Goal: Obtain resource: Download file/media

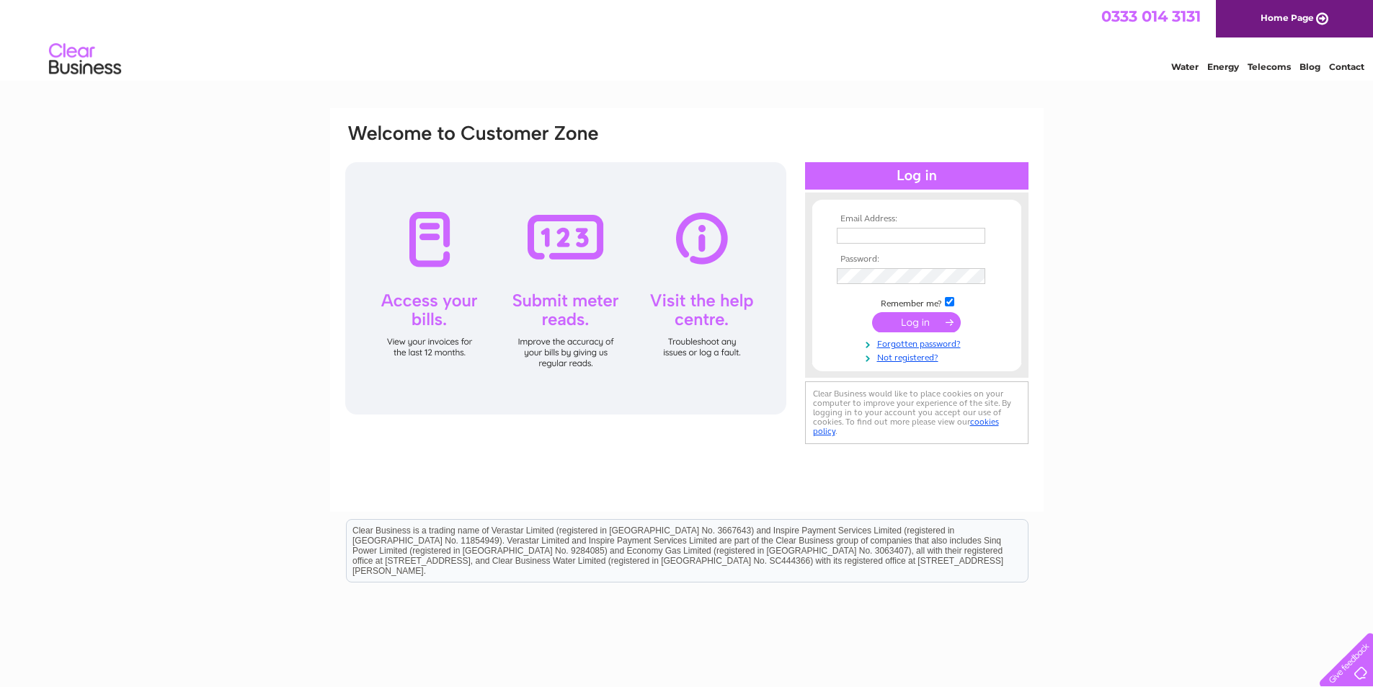
type input "info@podgypaws.co.uk"
click at [911, 320] on input "submit" at bounding box center [916, 322] width 89 height 20
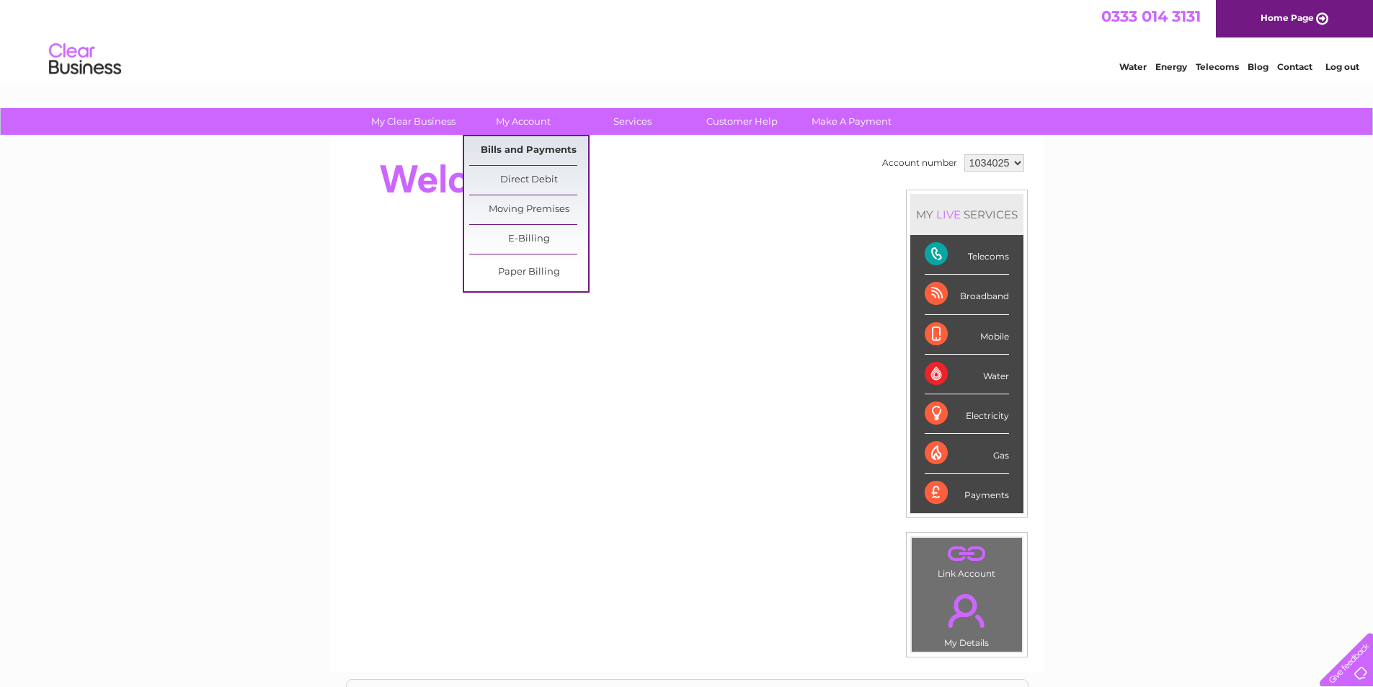
click at [518, 146] on link "Bills and Payments" at bounding box center [528, 150] width 119 height 29
click at [513, 148] on link "Bills and Payments" at bounding box center [528, 150] width 119 height 29
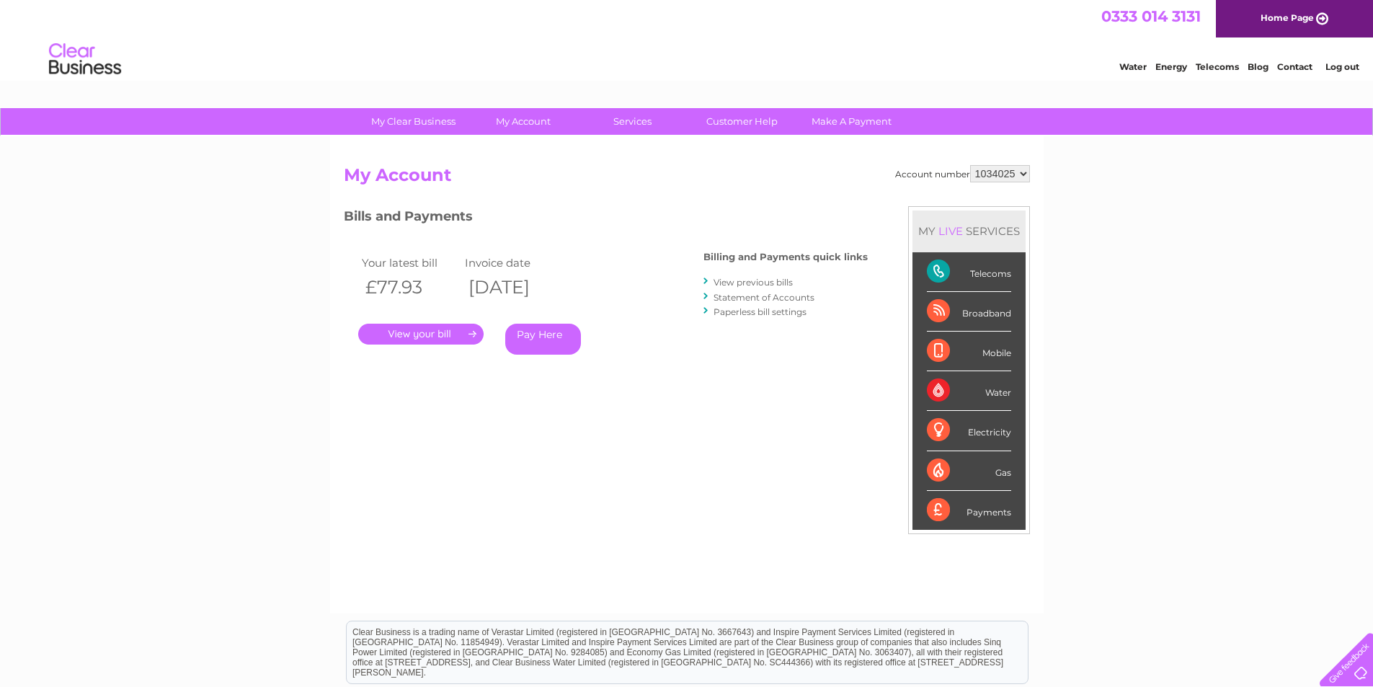
click at [735, 283] on link "View previous bills" at bounding box center [753, 282] width 79 height 11
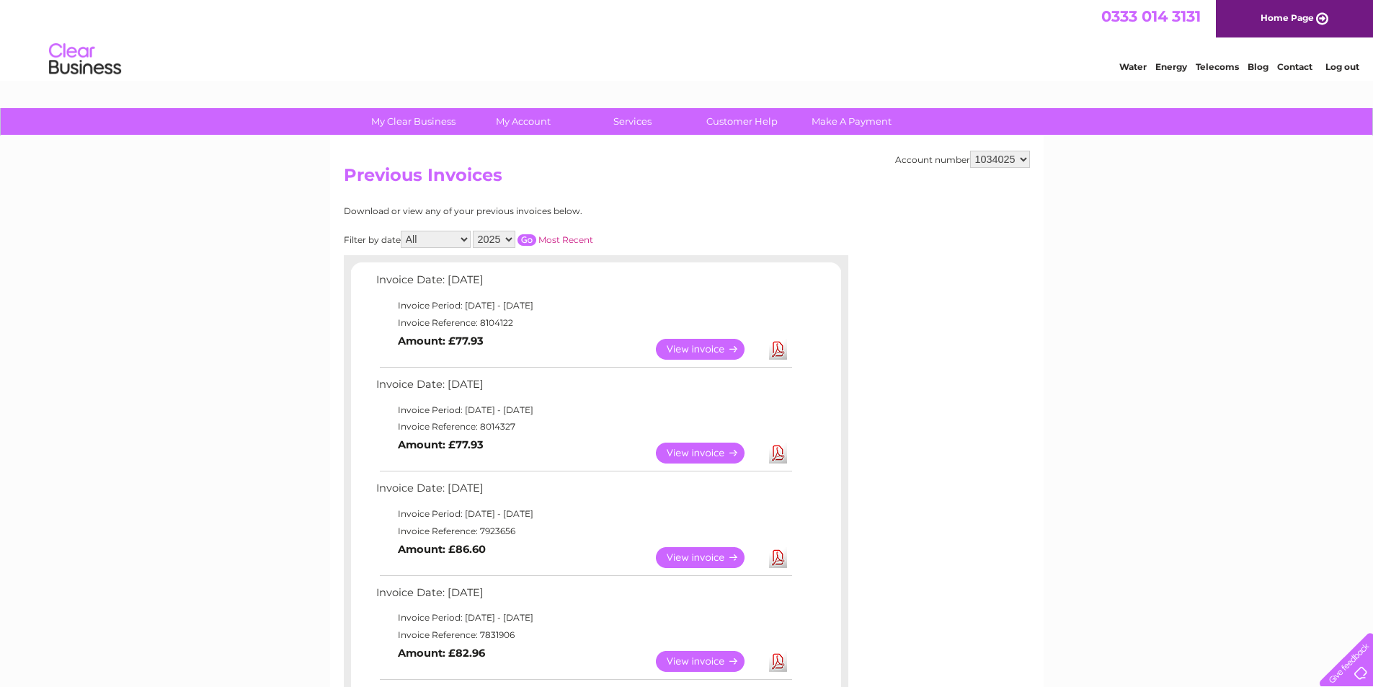
click at [665, 448] on link "View" at bounding box center [709, 453] width 106 height 21
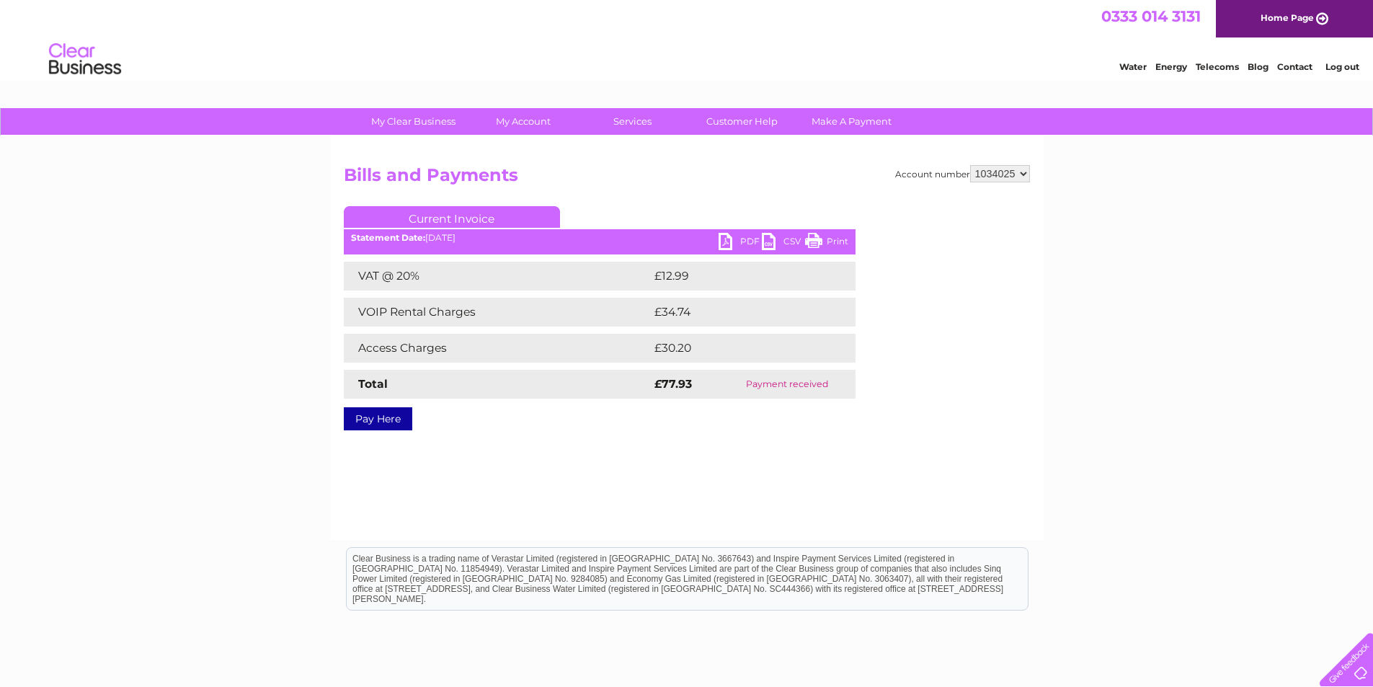
drag, startPoint x: 842, startPoint y: 240, endPoint x: 1058, endPoint y: 48, distance: 289.1
click at [842, 240] on link "Print" at bounding box center [826, 243] width 43 height 21
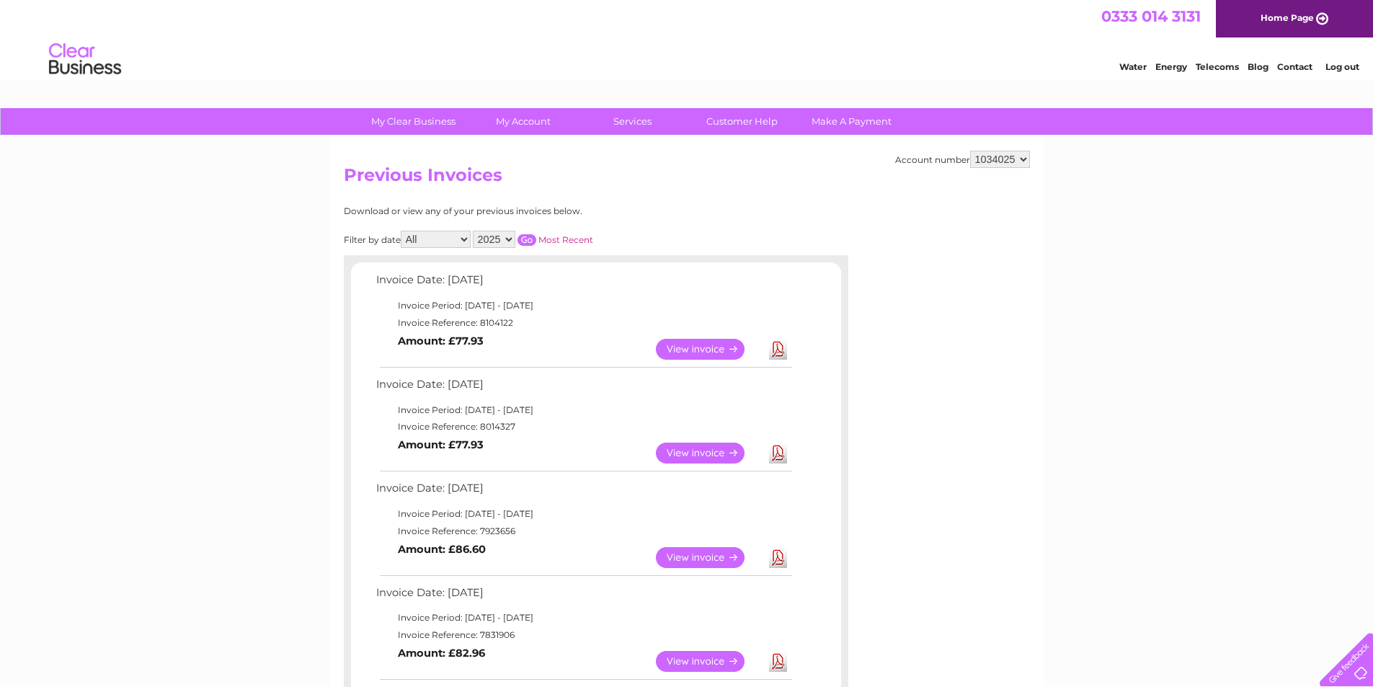
click at [699, 350] on link "View" at bounding box center [709, 349] width 106 height 21
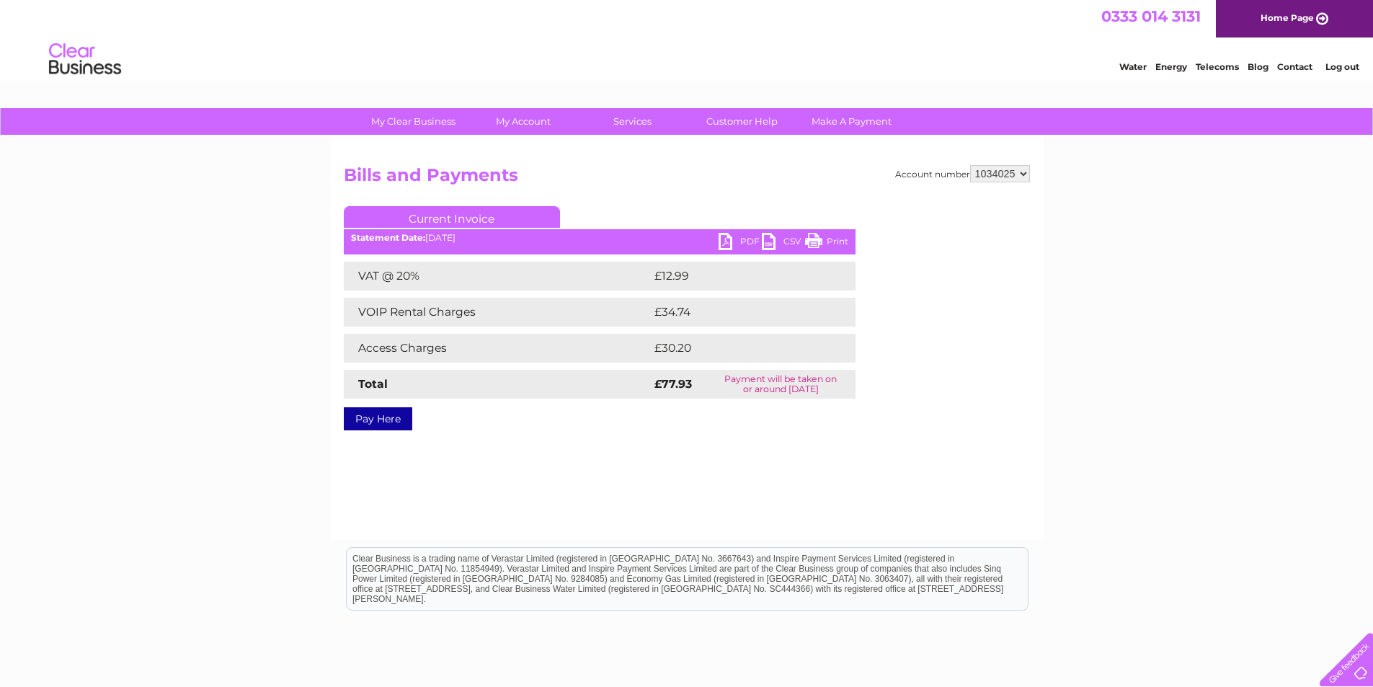
click at [724, 236] on link "PDF" at bounding box center [740, 243] width 43 height 21
